Goal: Information Seeking & Learning: Compare options

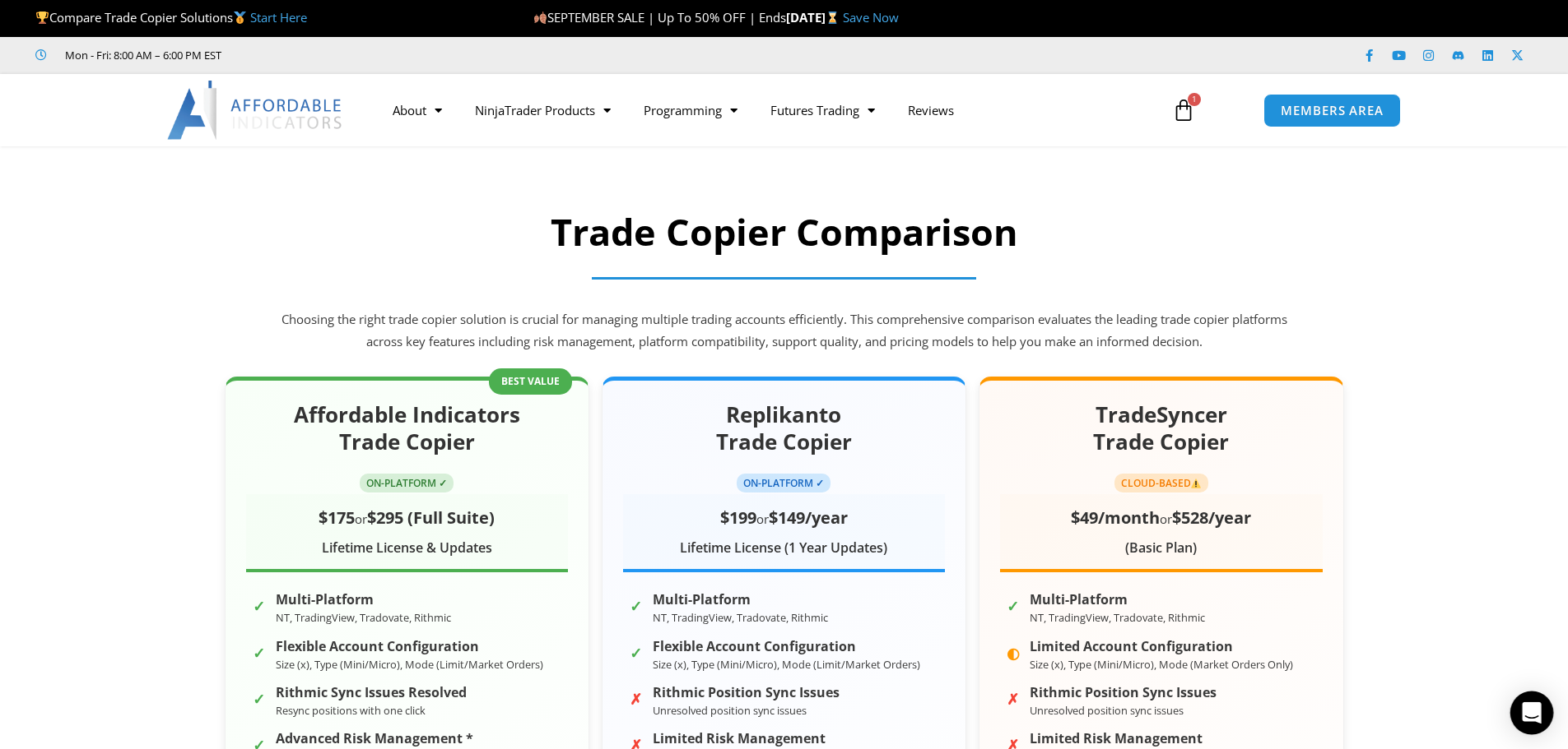
click at [1531, 715] on icon "Open Intercom Messenger" at bounding box center [1531, 712] width 19 height 21
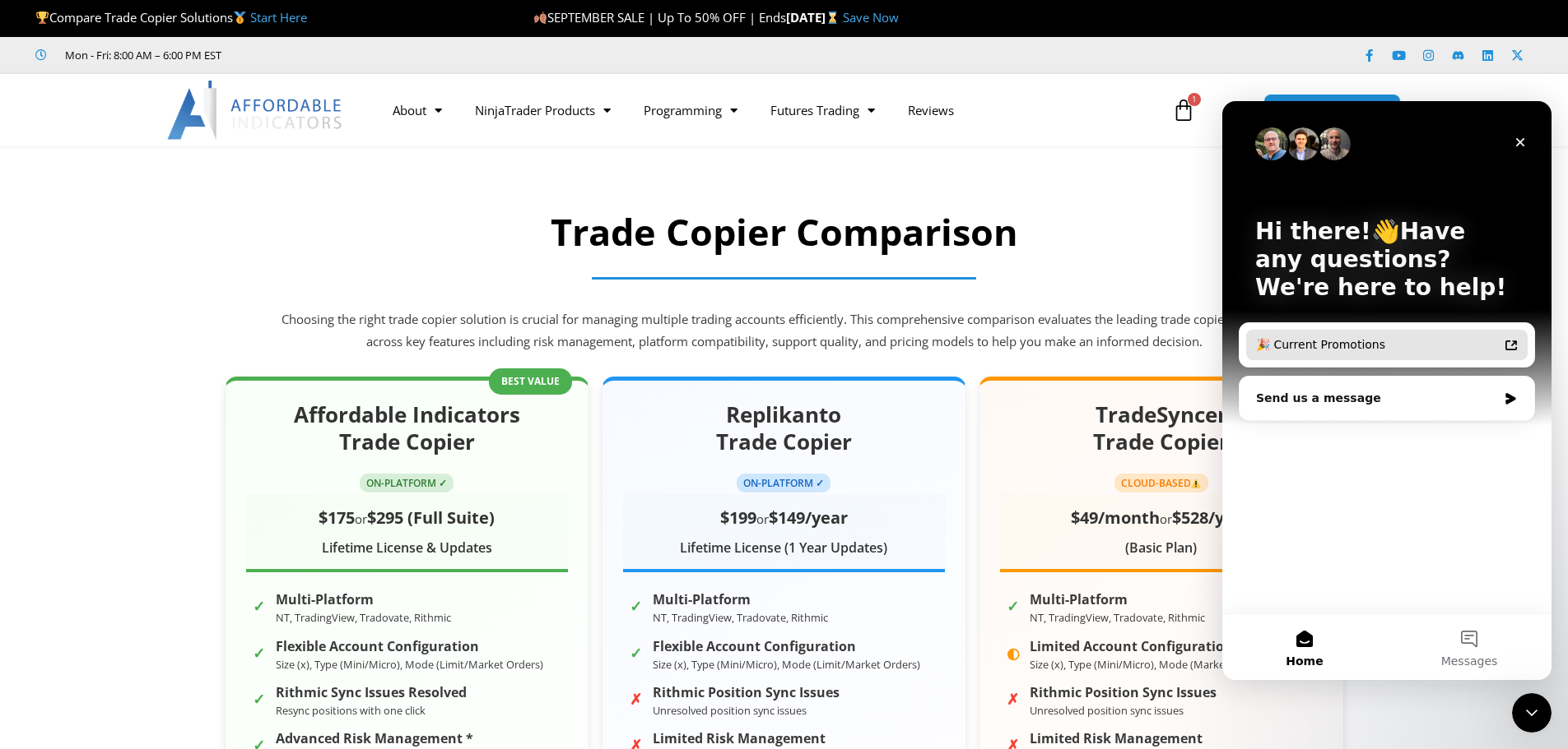
click at [1327, 347] on div "🎉 Current Promotions" at bounding box center [1377, 345] width 242 height 17
click at [1305, 404] on div "Send us a message" at bounding box center [1377, 399] width 241 height 17
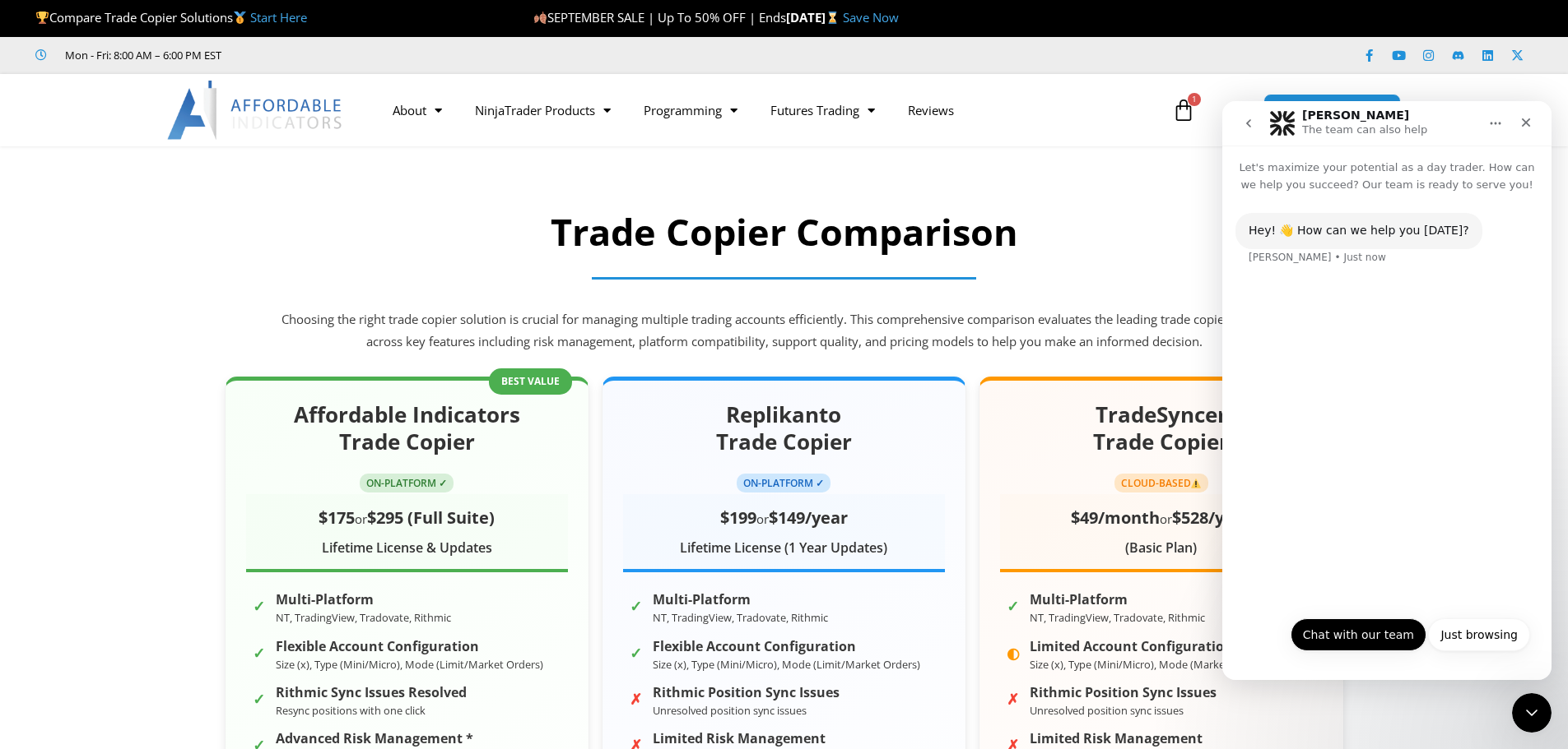
click at [1360, 630] on button "Chat with our team" at bounding box center [1357, 635] width 135 height 33
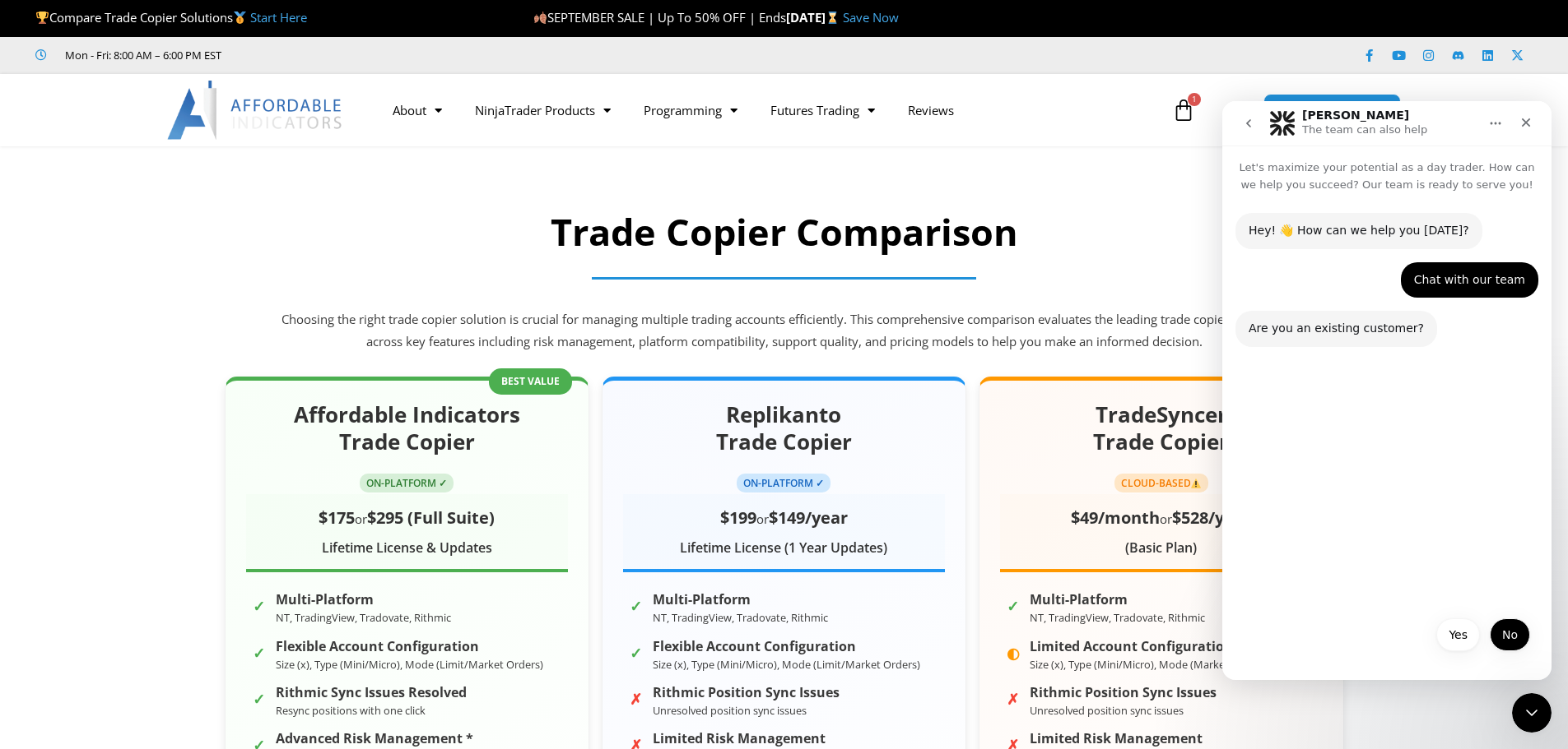
click at [1502, 638] on button "No" at bounding box center [1509, 635] width 40 height 33
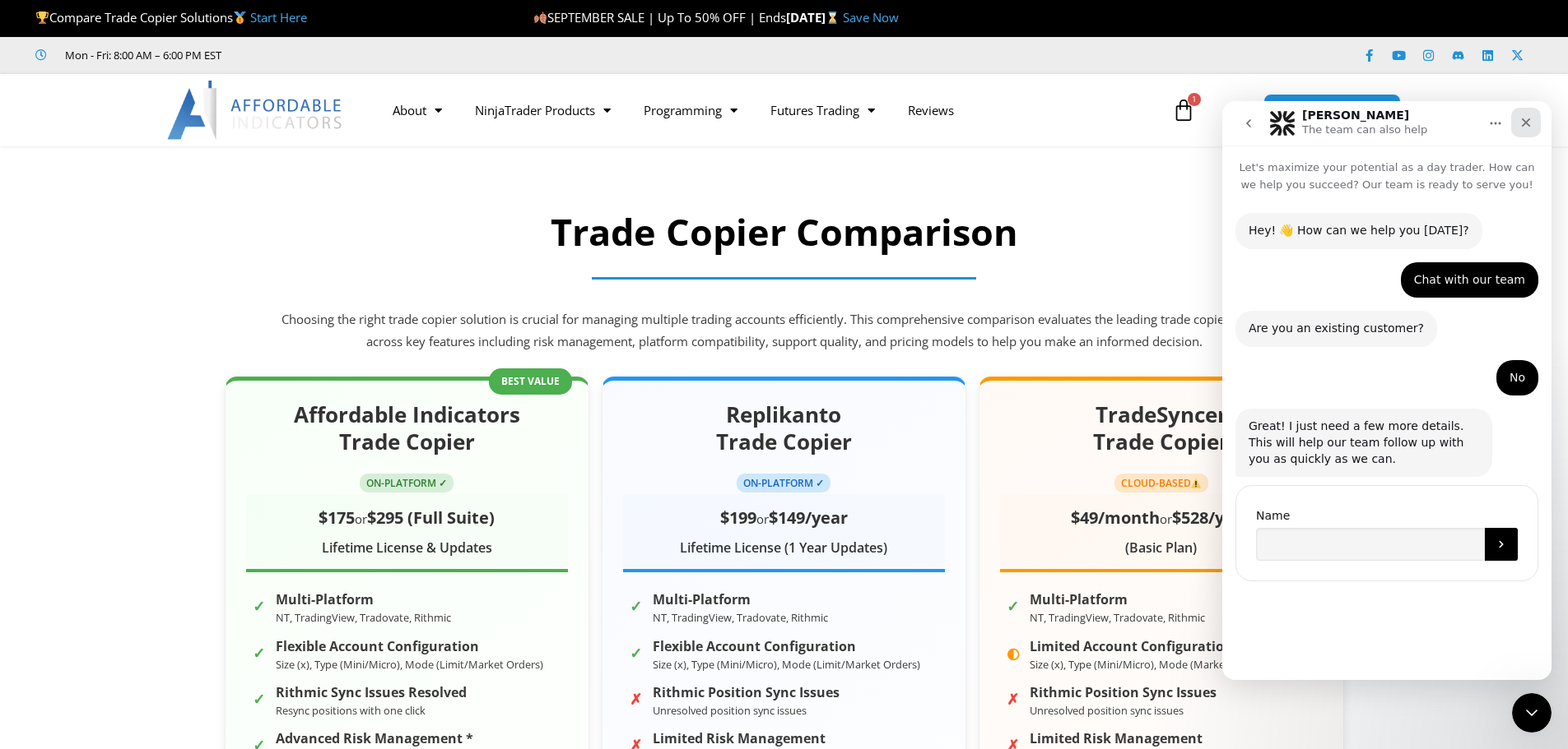
click at [1520, 119] on icon "Close" at bounding box center [1525, 122] width 13 height 13
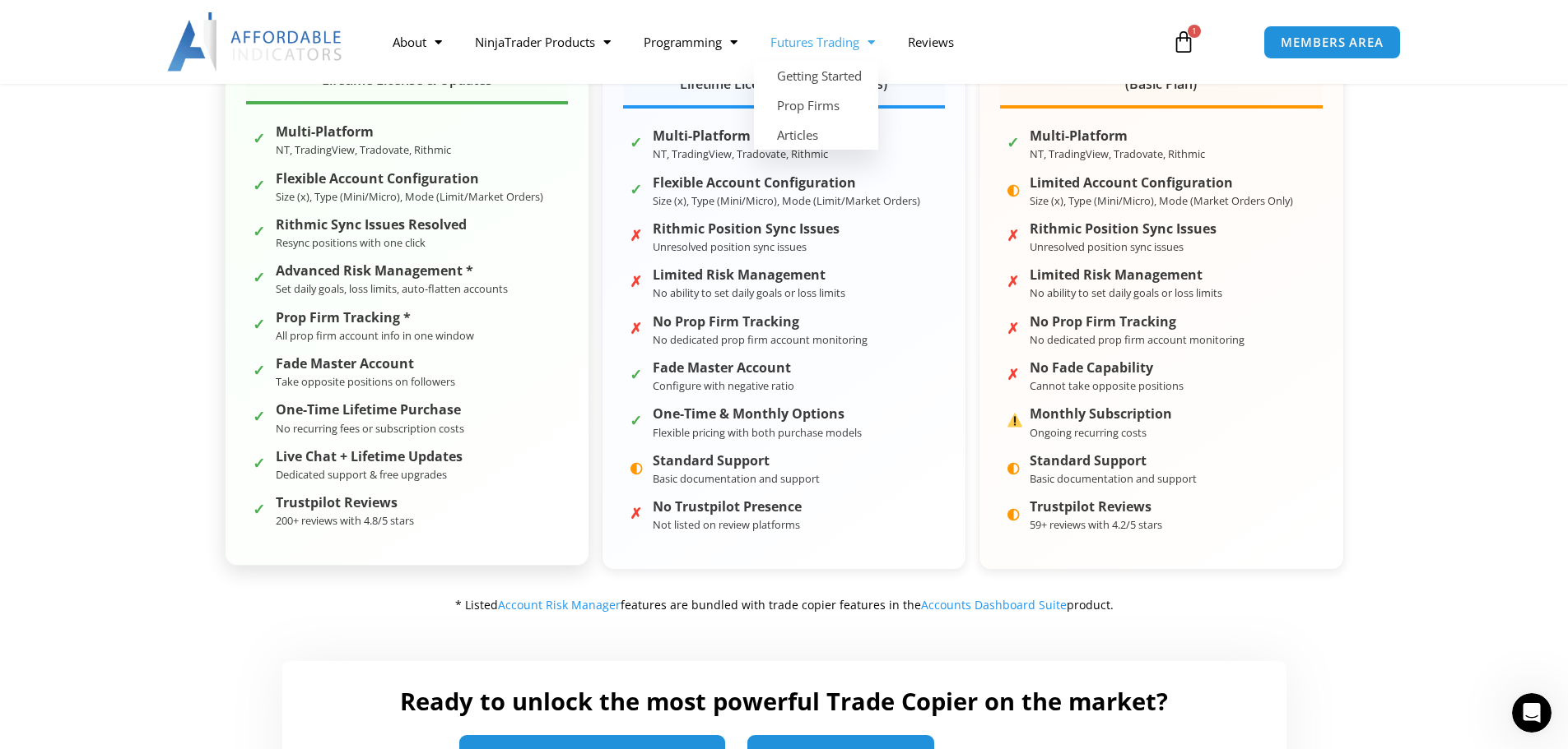
scroll to position [658, 0]
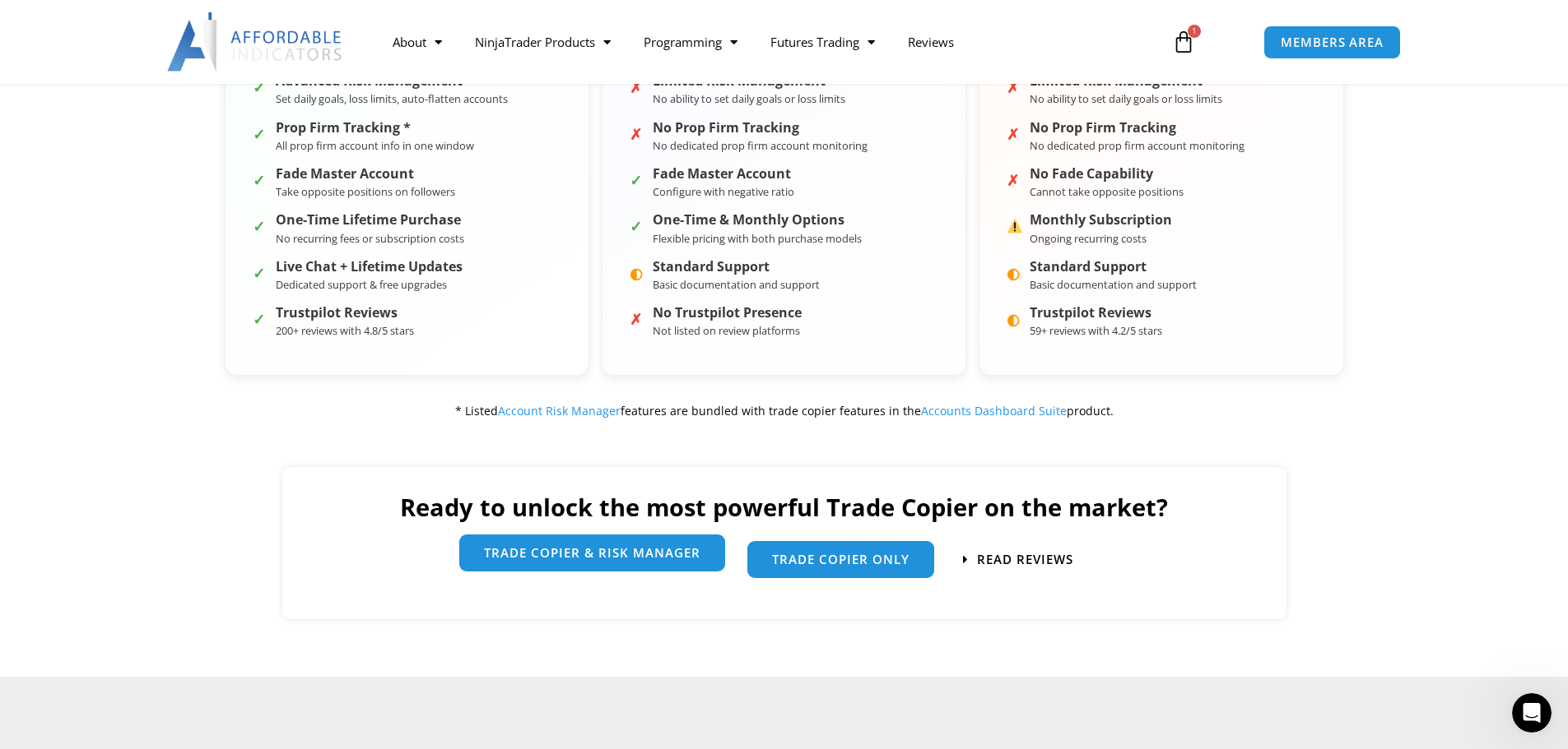
click at [611, 560] on span "trade copier & Risk manager" at bounding box center [592, 556] width 217 height 12
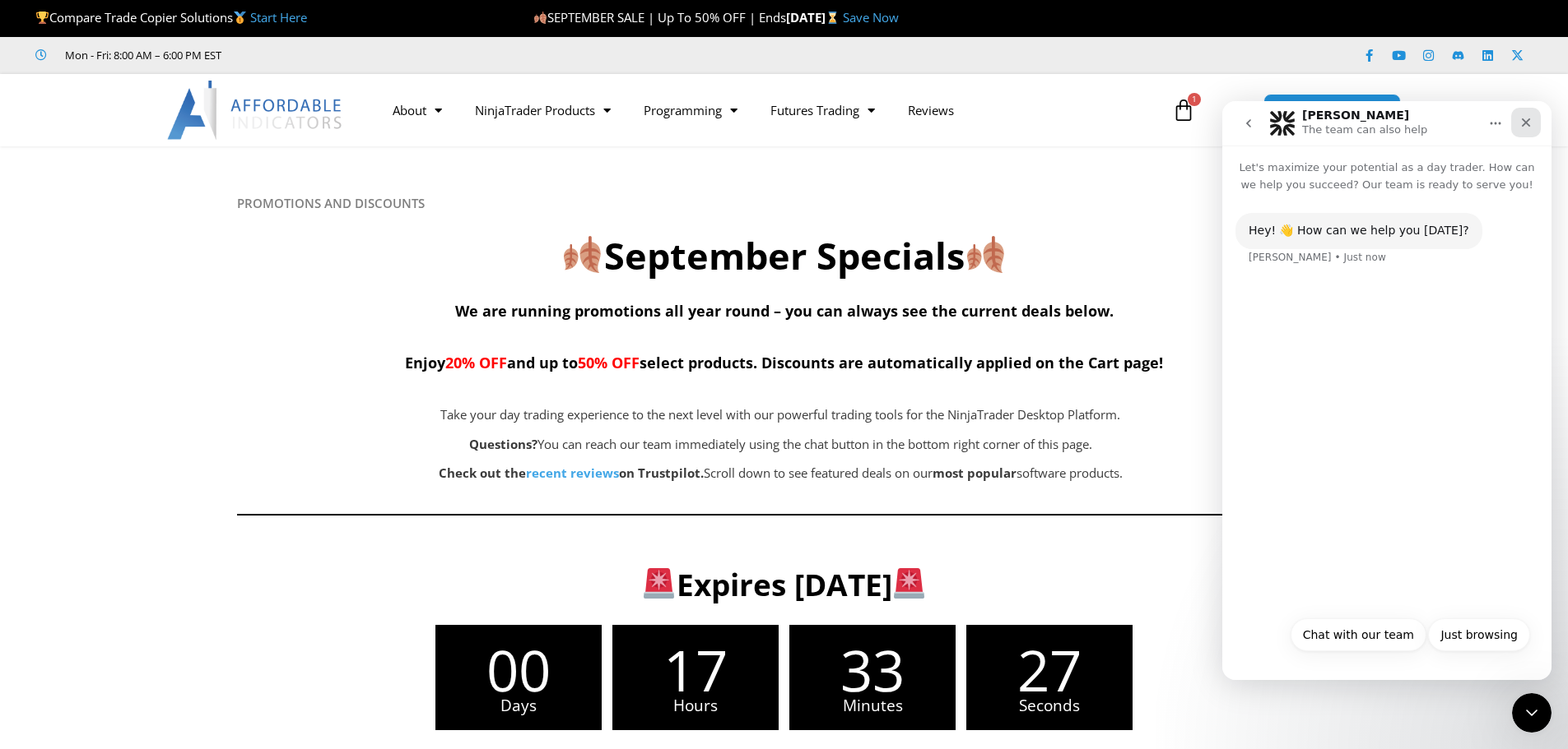
click at [1526, 126] on icon "Close" at bounding box center [1525, 122] width 13 height 13
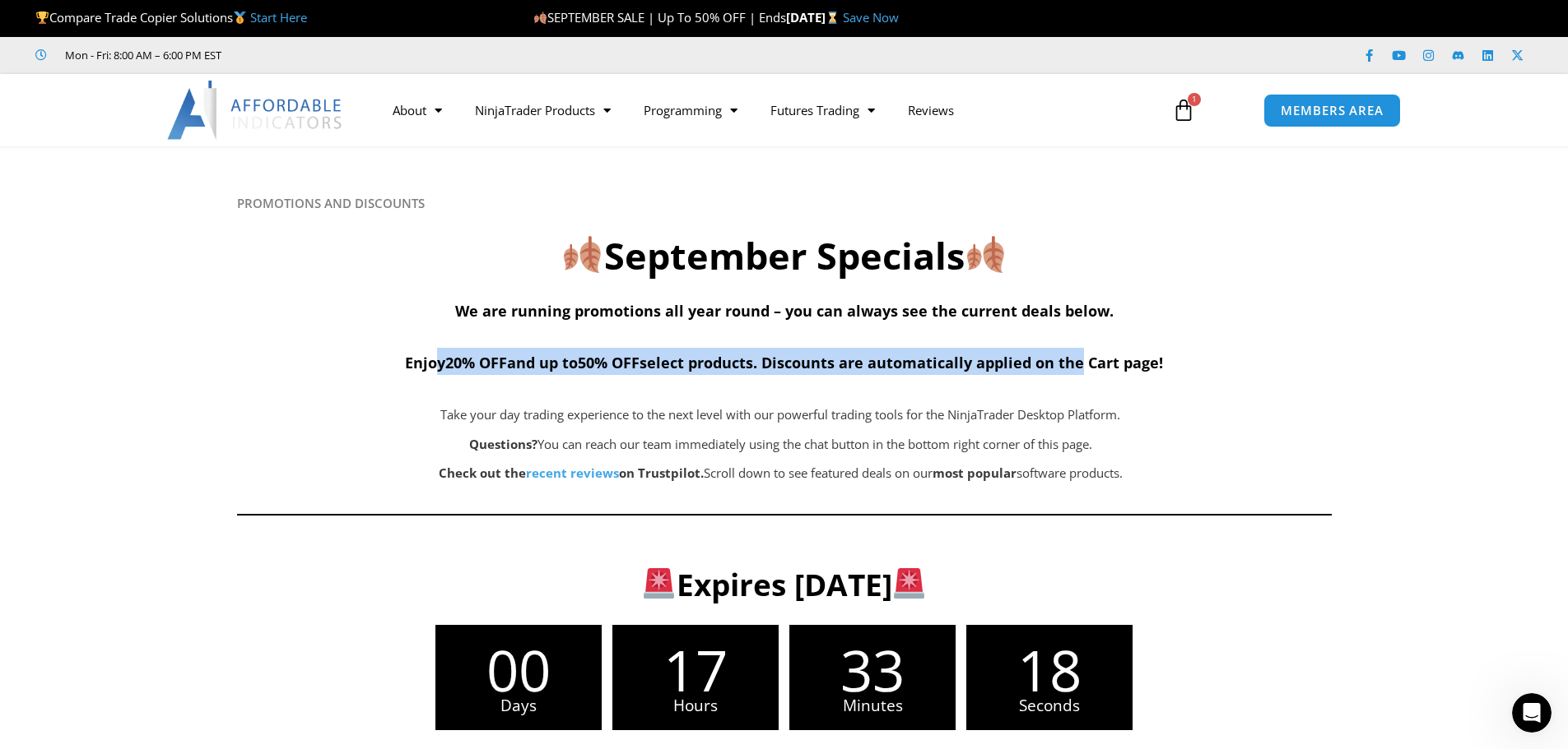
drag, startPoint x: 426, startPoint y: 361, endPoint x: 1086, endPoint y: 354, distance: 660.0
click at [1084, 355] on span "Enjoy 20% OFF and up to 50% OFF select products. Discounts are automatically ap…" at bounding box center [784, 362] width 758 height 20
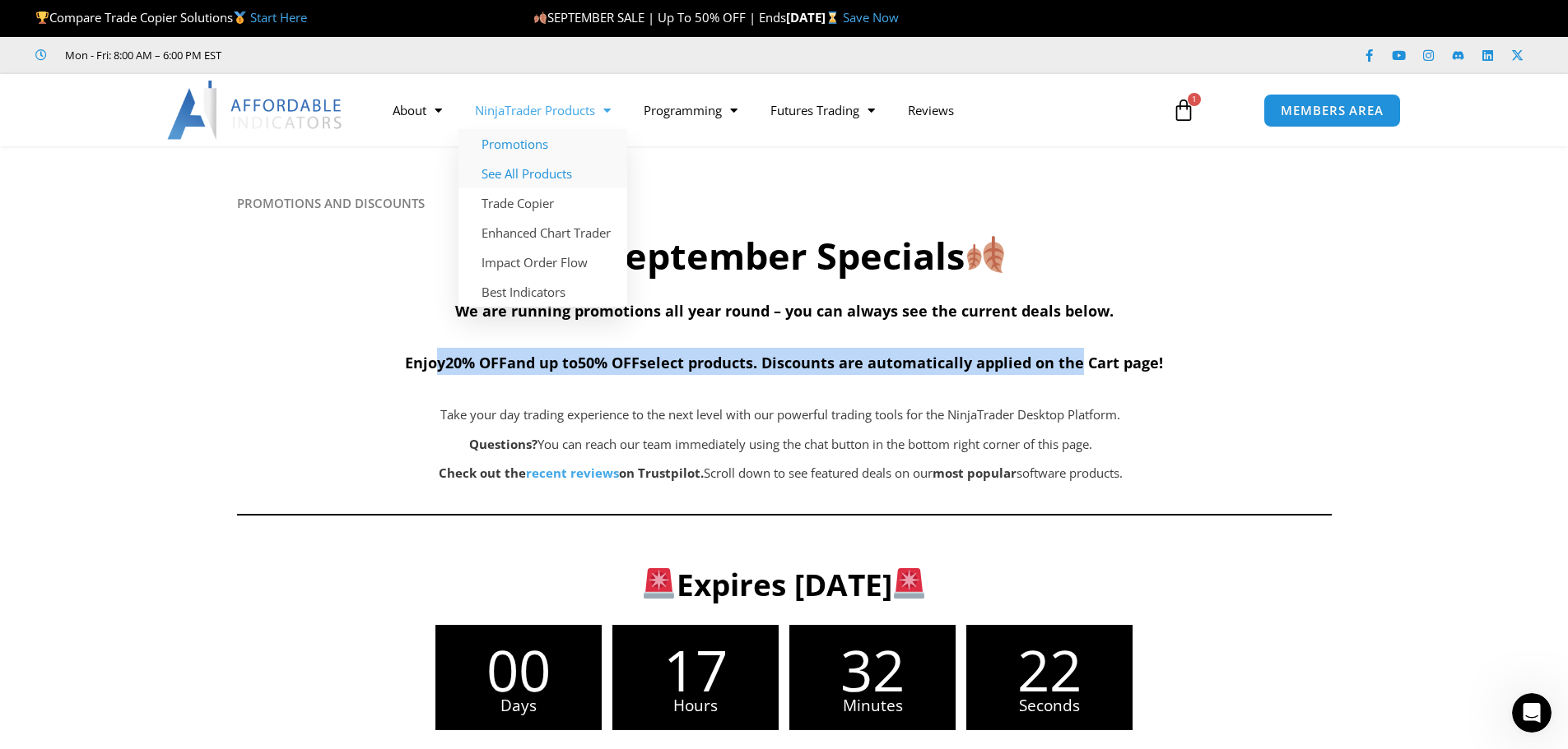
click at [570, 169] on link "See All Products" at bounding box center [542, 174] width 169 height 30
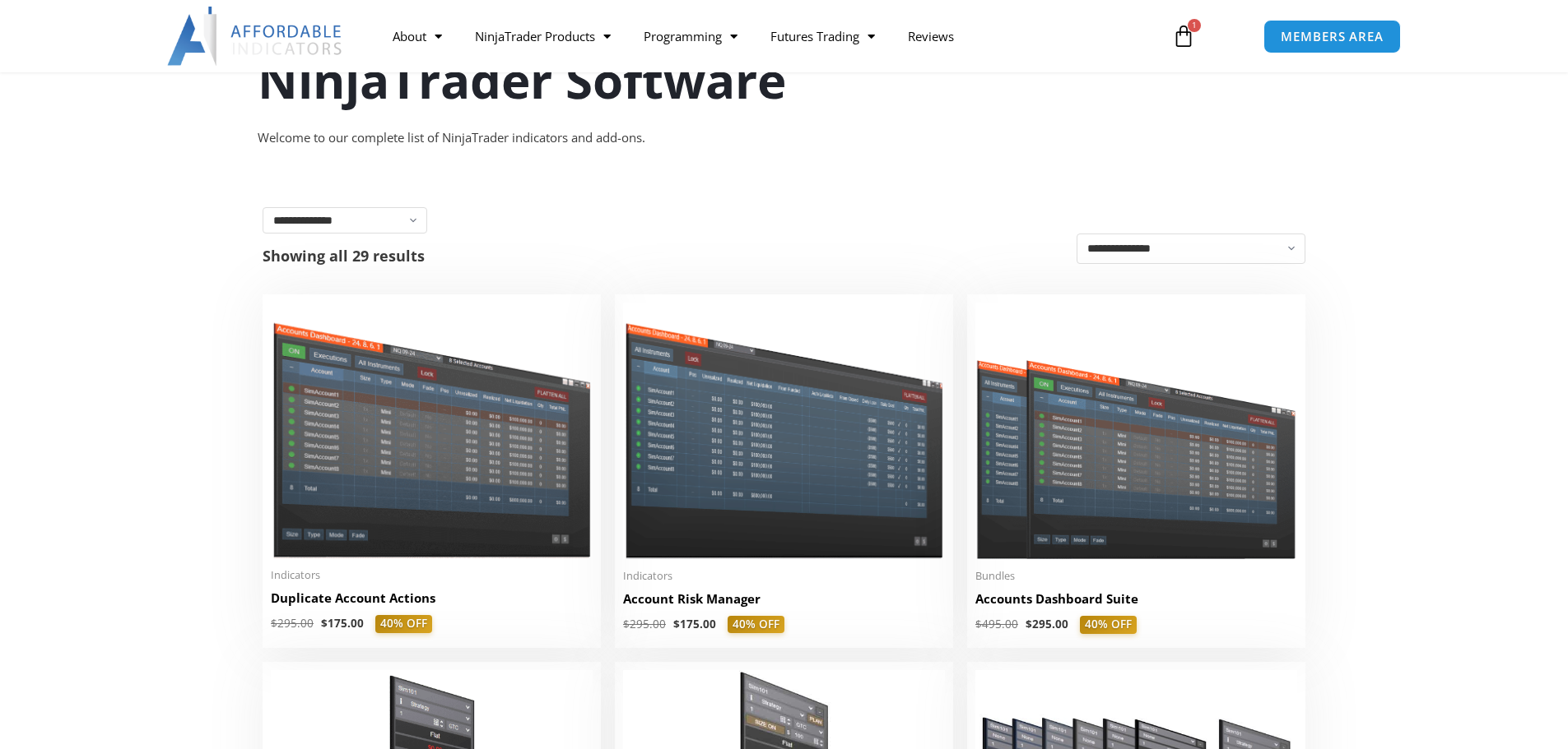
scroll to position [493, 0]
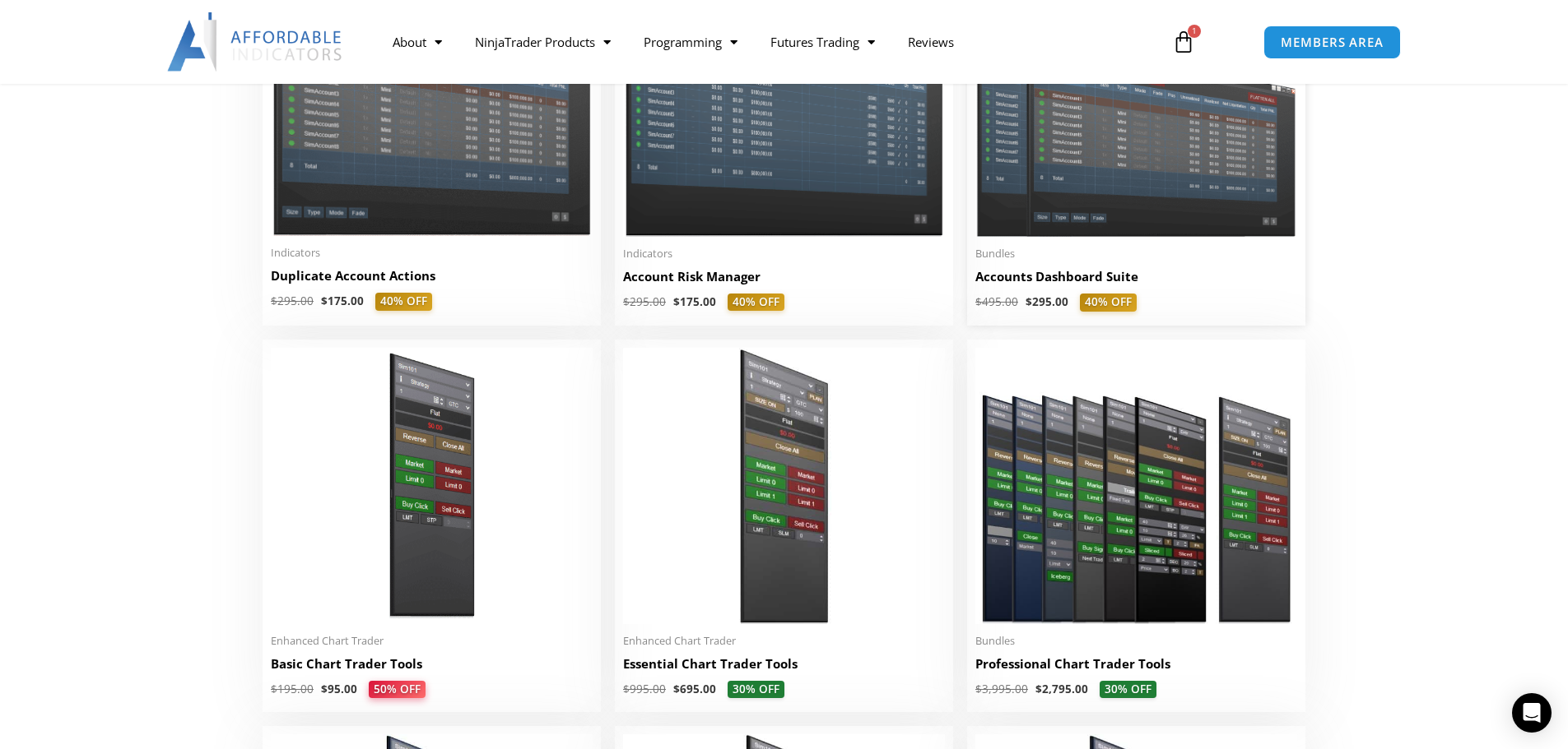
click at [1083, 189] on img at bounding box center [1136, 108] width 321 height 257
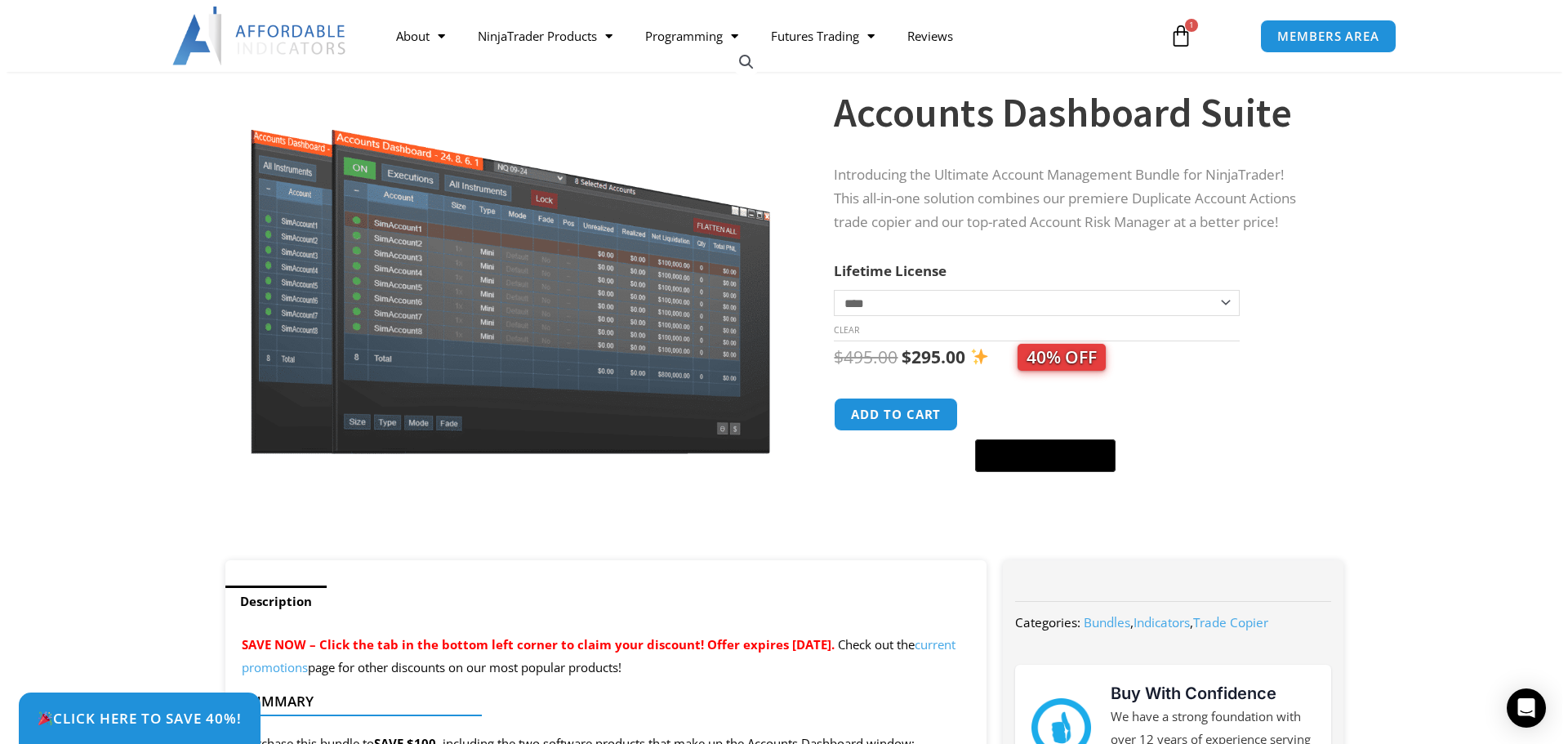
scroll to position [163, 0]
